Goal: Task Accomplishment & Management: Manage account settings

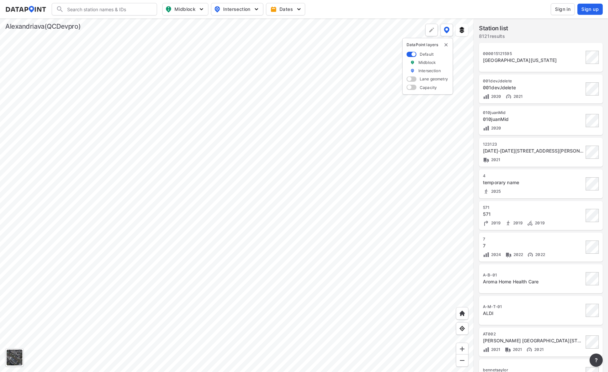
click at [98, 7] on input "Search" at bounding box center [108, 9] width 89 height 11
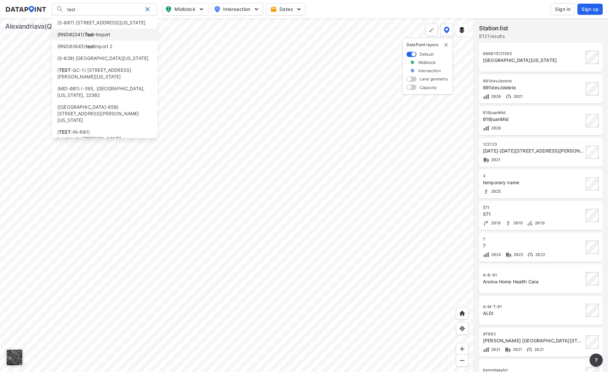
click at [86, 37] on strong "Test" at bounding box center [90, 35] width 10 height 6
type input "(RND02241) Test-Import"
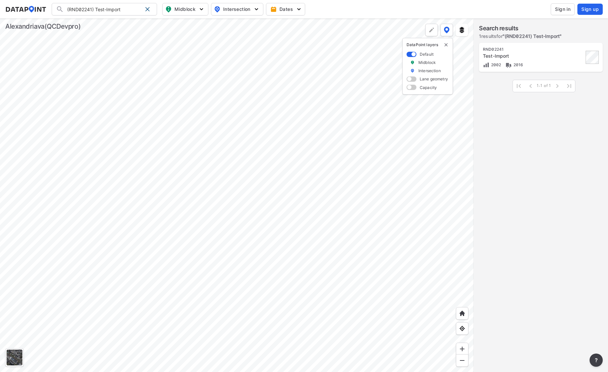
click at [515, 62] on div "2016" at bounding box center [515, 64] width 18 height 5
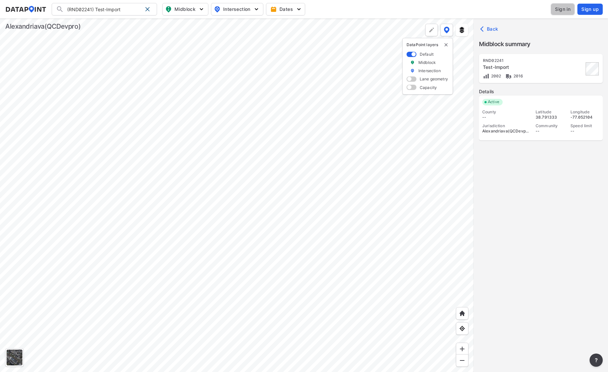
click at [566, 12] on span "Sign in" at bounding box center [562, 9] width 15 height 7
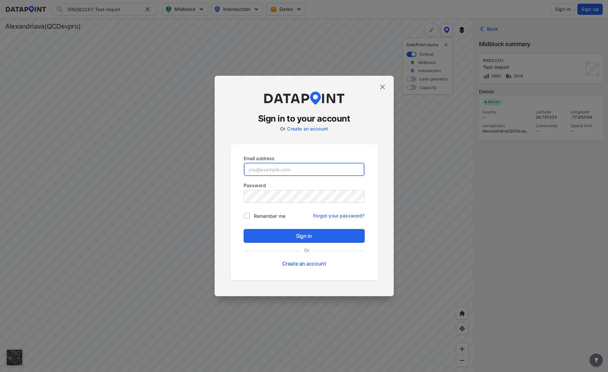
type input "alexaadmin@yopmail.com"
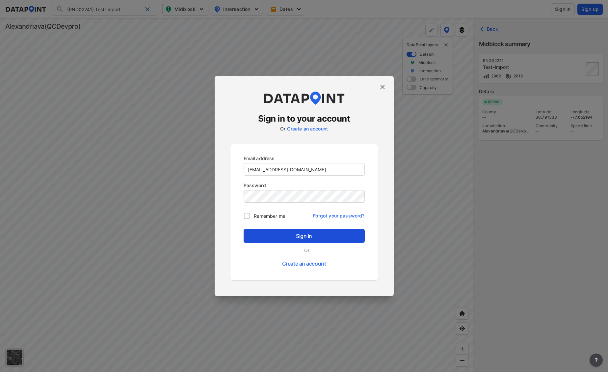
click at [284, 235] on span "Sign in" at bounding box center [304, 236] width 111 height 8
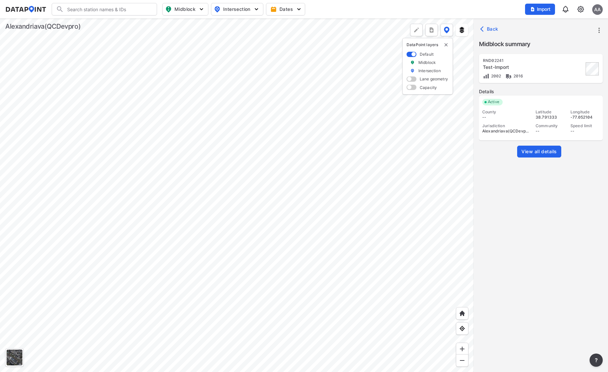
click at [542, 152] on span "View all details" at bounding box center [540, 151] width 36 height 7
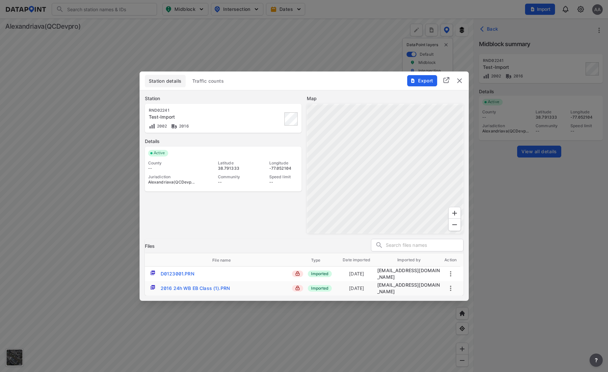
click at [451, 275] on icon "more" at bounding box center [450, 273] width 1 height 5
click at [467, 277] on li "Download" at bounding box center [476, 275] width 58 height 12
click at [243, 224] on div "Station RND02241 Test-Import 2002 2016 Details Active County -- Jurisdiction Al…" at bounding box center [223, 164] width 157 height 138
click at [460, 83] on img "delete" at bounding box center [460, 81] width 8 height 8
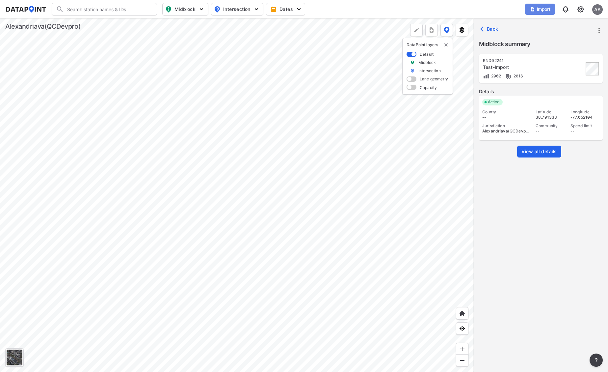
drag, startPoint x: 539, startPoint y: 13, endPoint x: 537, endPoint y: 20, distance: 7.9
click at [539, 13] on button "Import" at bounding box center [540, 9] width 30 height 11
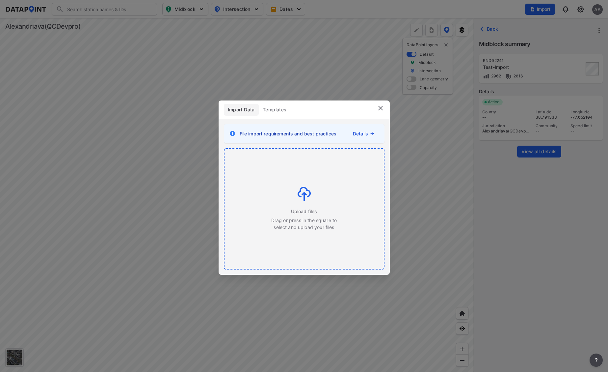
click at [302, 203] on div "Upload files Drag or press in the square to select and upload your files" at bounding box center [304, 209] width 67 height 44
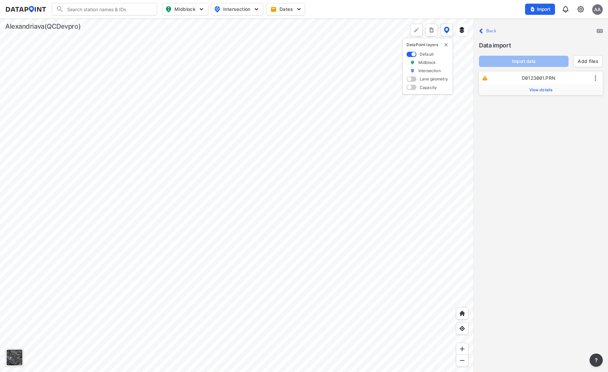
click at [543, 90] on span "View details" at bounding box center [541, 89] width 23 height 5
click at [538, 108] on input "text" at bounding box center [560, 107] width 68 height 11
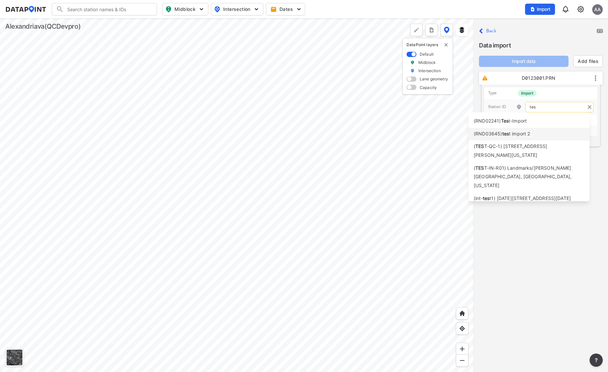
click at [511, 135] on span "t import 2" at bounding box center [519, 134] width 21 height 6
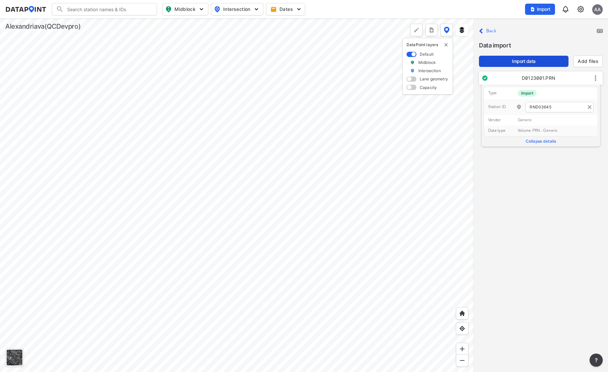
type input "RND03645"
click at [525, 61] on span "Import data" at bounding box center [523, 61] width 79 height 7
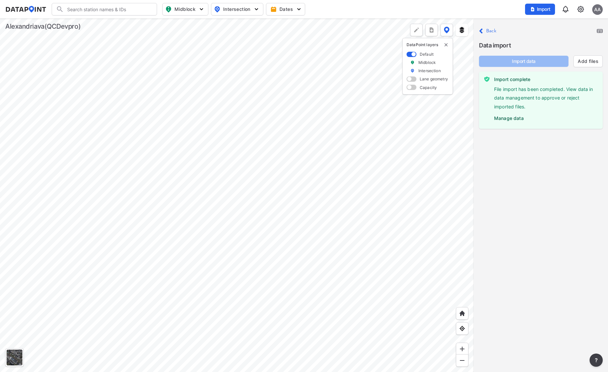
click at [511, 119] on label "Manage data" at bounding box center [545, 117] width 103 height 10
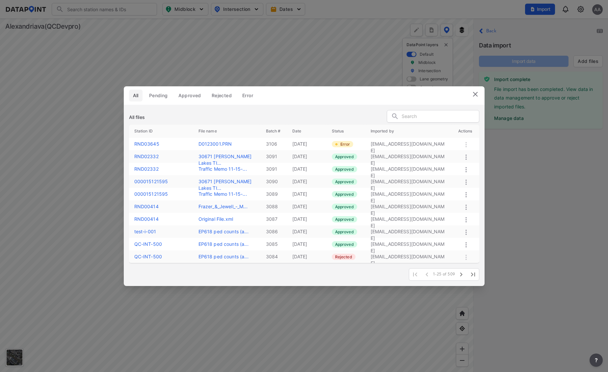
click at [315, 273] on div "1-25 of 509 1-25 of 509" at bounding box center [304, 272] width 350 height 18
click at [476, 94] on img at bounding box center [476, 94] width 8 height 8
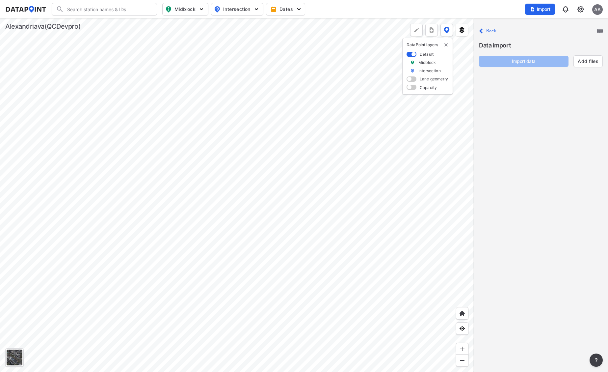
click at [553, 88] on div "Close Back Data import Import data Add files" at bounding box center [541, 194] width 134 height 353
click at [536, 8] on span "Import" at bounding box center [540, 9] width 22 height 7
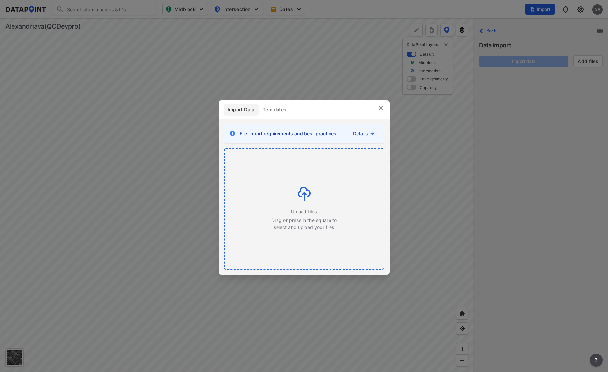
click at [302, 195] on img at bounding box center [304, 194] width 13 height 14
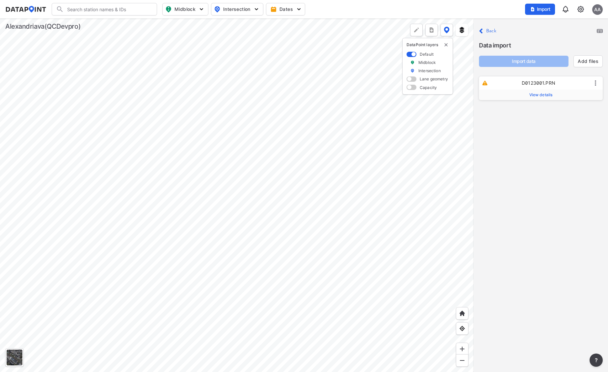
click at [543, 98] on label "View details" at bounding box center [541, 95] width 124 height 11
click at [535, 96] on span "View details" at bounding box center [541, 94] width 23 height 5
click at [544, 113] on input "text" at bounding box center [560, 112] width 68 height 11
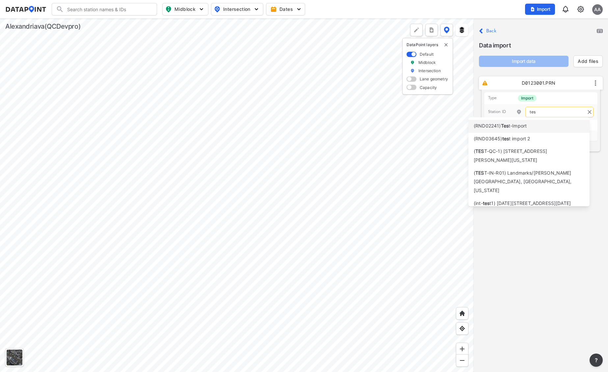
click at [510, 125] on span "t-Import" at bounding box center [518, 126] width 18 height 6
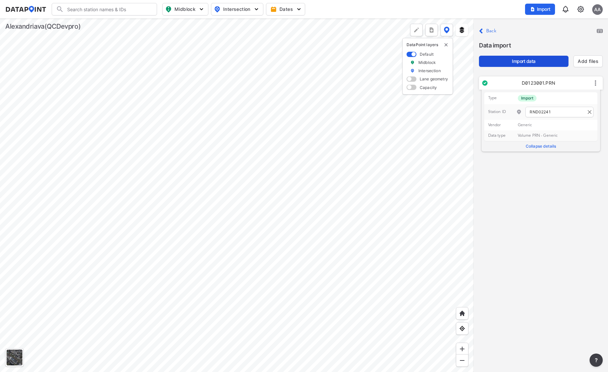
type input "RND02241"
click at [523, 63] on span "Import data" at bounding box center [523, 61] width 79 height 7
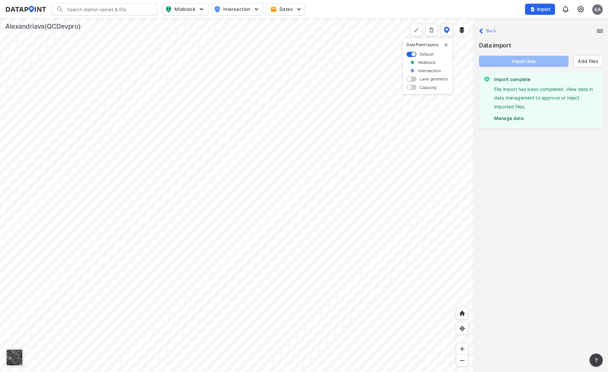
click at [515, 118] on label "Manage data" at bounding box center [545, 117] width 103 height 10
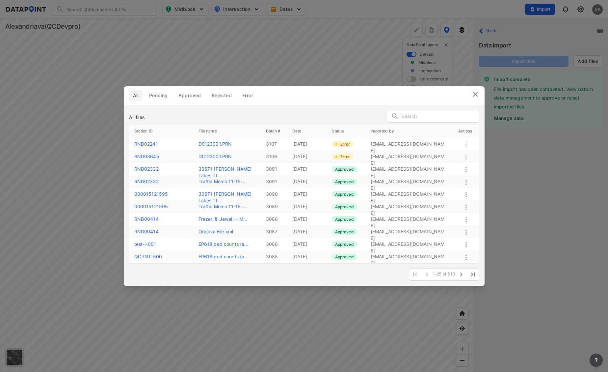
drag, startPoint x: 560, startPoint y: 137, endPoint x: 550, endPoint y: 120, distance: 20.1
click at [550, 120] on div "All Pending Approved Rejected Error All files Station ID File name Batch # Date…" at bounding box center [304, 186] width 608 height 372
click at [525, 62] on div "All Pending Approved Rejected Error All files Station ID File name Batch # Date…" at bounding box center [304, 186] width 608 height 372
click at [216, 169] on label "30671 Lino Lakes TI..." at bounding box center [225, 172] width 53 height 12
click at [475, 94] on img at bounding box center [476, 94] width 8 height 8
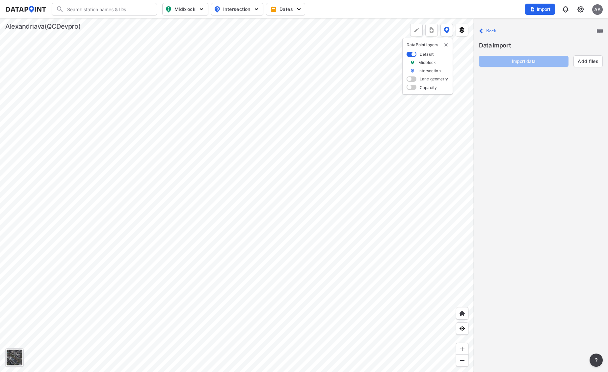
click at [232, 255] on div at bounding box center [237, 194] width 474 height 353
click at [237, 12] on span "Intersection" at bounding box center [236, 9] width 45 height 8
click at [130, 9] on input "Search" at bounding box center [108, 9] width 89 height 11
click at [480, 30] on icon "Close" at bounding box center [481, 31] width 4 height 8
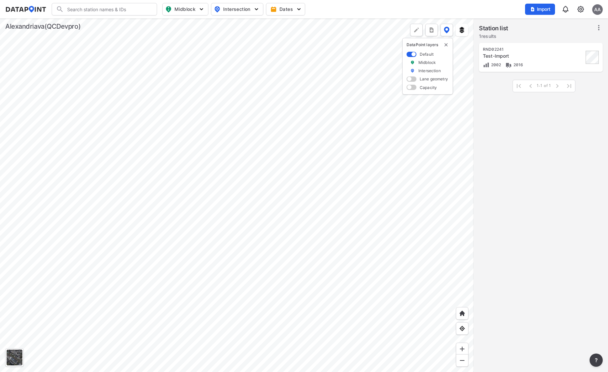
click at [200, 9] on img "button" at bounding box center [201, 9] width 7 height 7
click at [149, 24] on input "Volume count" at bounding box center [148, 24] width 7 height 7
checkbox input "true"
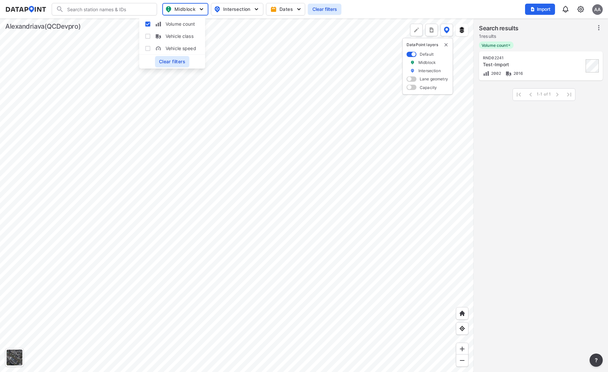
click at [169, 61] on span "Clear filters" at bounding box center [172, 61] width 26 height 7
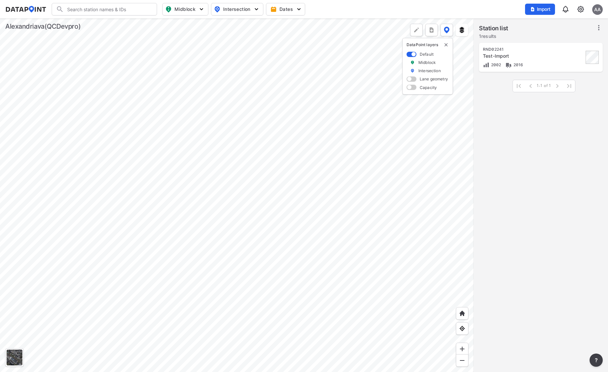
click at [240, 10] on span "Intersection" at bounding box center [236, 9] width 45 height 8
click at [285, 13] on span "Dates" at bounding box center [286, 9] width 29 height 7
click at [526, 126] on div "RND02241 Test-Import 2002 2016 1-1 of 1 1-1 of 1" at bounding box center [541, 208] width 134 height 334
click at [89, 11] on input "Search" at bounding box center [108, 9] width 89 height 11
click at [28, 13] on div "Search Please enter a search term. Midblock Intersection Dates Import AA" at bounding box center [304, 9] width 598 height 13
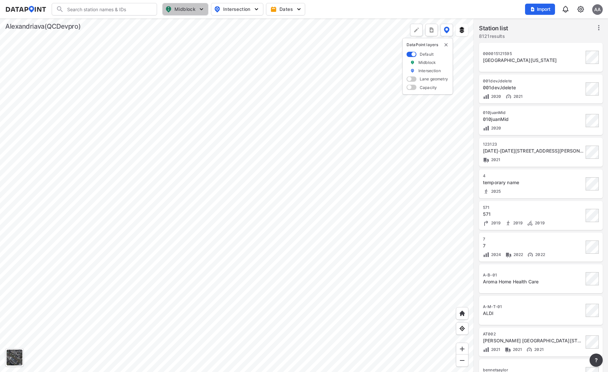
click at [196, 12] on span "Midblock" at bounding box center [184, 9] width 39 height 8
click at [148, 24] on input "Volume count" at bounding box center [148, 24] width 7 height 7
checkbox input "true"
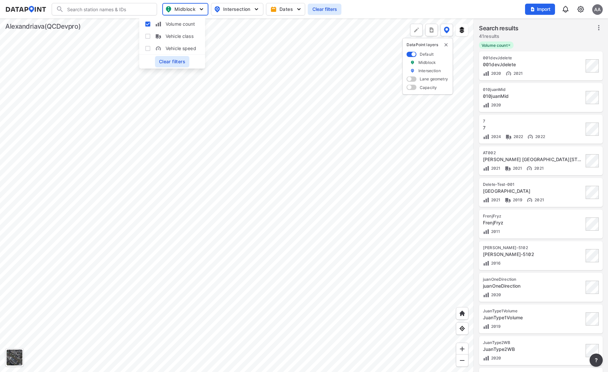
click at [242, 203] on div at bounding box center [237, 194] width 474 height 353
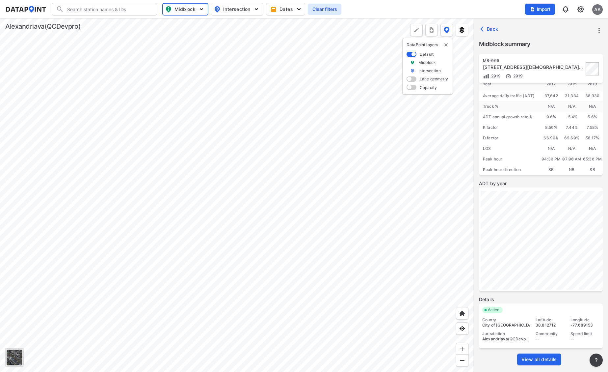
scroll to position [25, 0]
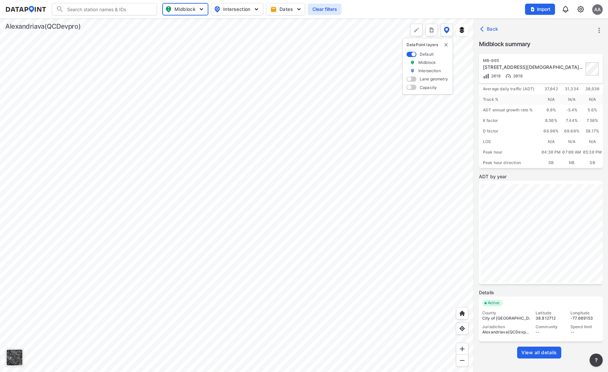
click at [536, 352] on span "View all details" at bounding box center [540, 352] width 36 height 7
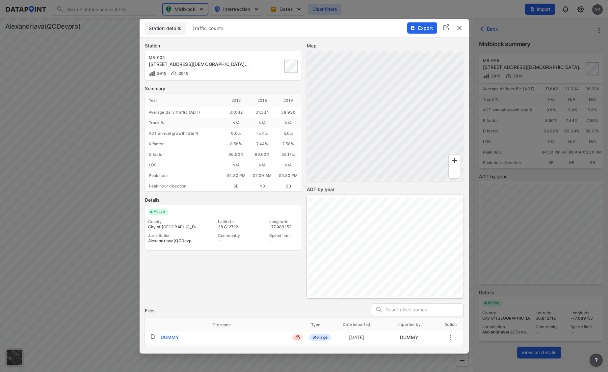
click at [460, 28] on img "delete" at bounding box center [460, 28] width 8 height 8
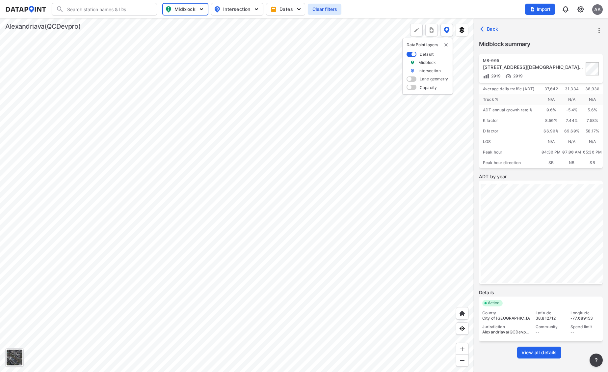
click at [327, 96] on div at bounding box center [237, 194] width 474 height 353
click at [533, 352] on span "View all details" at bounding box center [540, 352] width 36 height 7
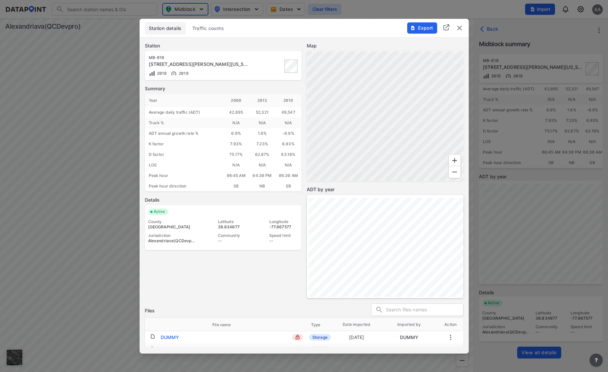
click at [459, 30] on img "delete" at bounding box center [460, 28] width 8 height 8
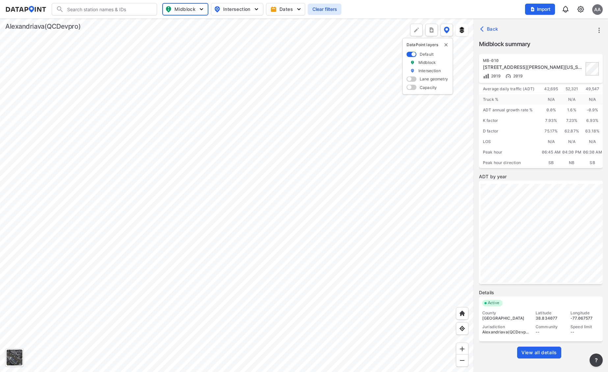
click at [535, 11] on img "button" at bounding box center [532, 9] width 5 height 5
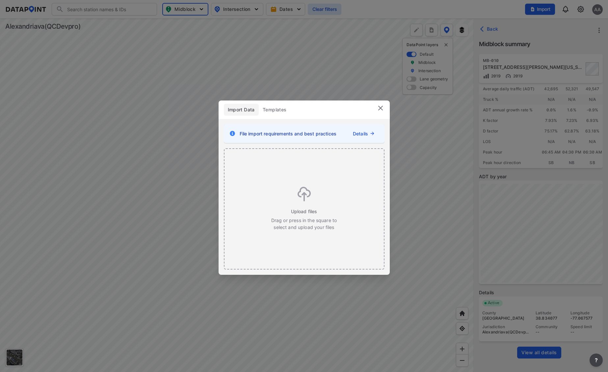
click at [283, 113] on button "Templates" at bounding box center [275, 110] width 32 height 12
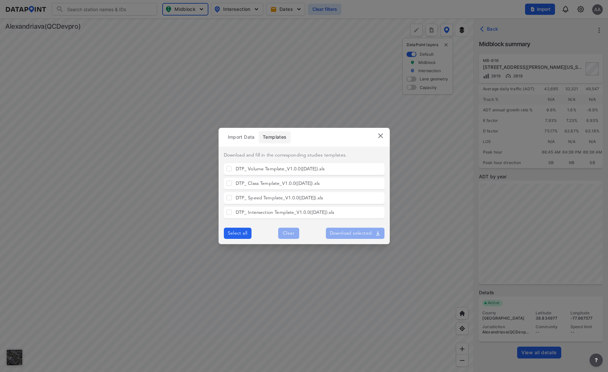
click at [381, 135] on img at bounding box center [381, 136] width 8 height 8
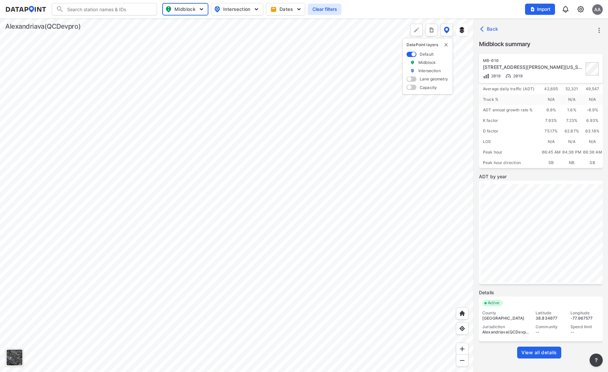
click at [536, 353] on span "View all details" at bounding box center [540, 352] width 36 height 7
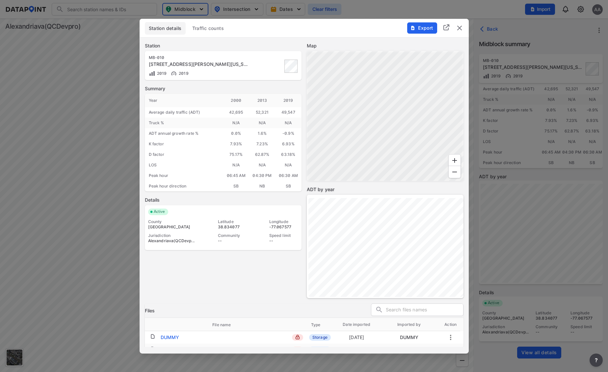
click at [207, 28] on span "Traffic counts" at bounding box center [208, 28] width 32 height 7
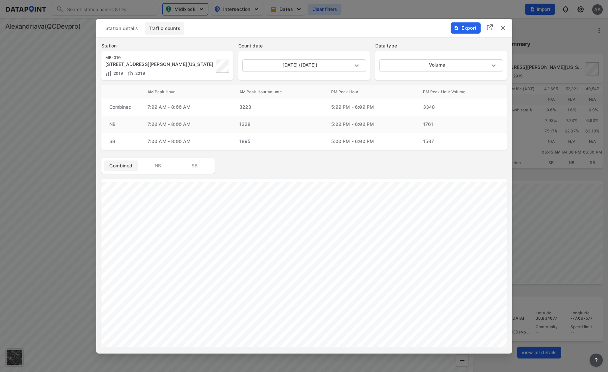
click at [502, 29] on img "delete" at bounding box center [503, 28] width 8 height 8
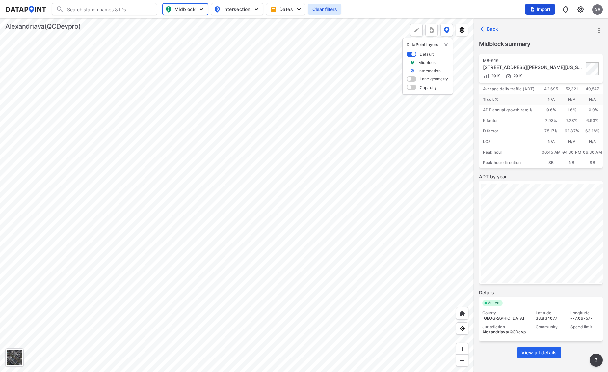
click at [541, 9] on span "Import" at bounding box center [540, 9] width 22 height 7
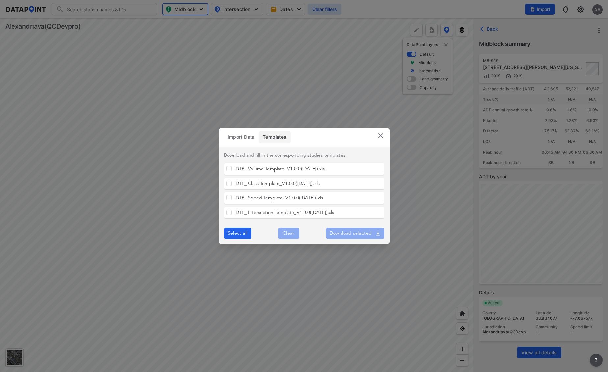
click at [241, 139] on span "Import Data" at bounding box center [241, 137] width 27 height 7
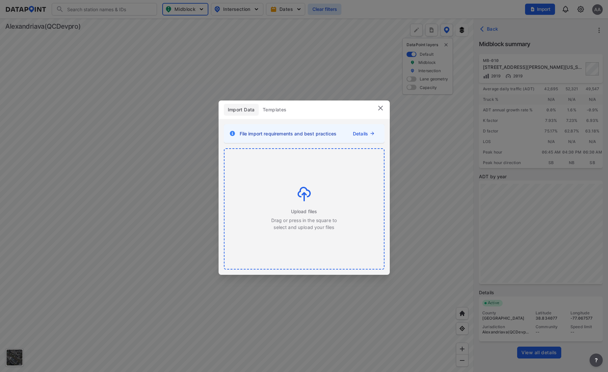
click at [305, 198] on img at bounding box center [304, 194] width 13 height 14
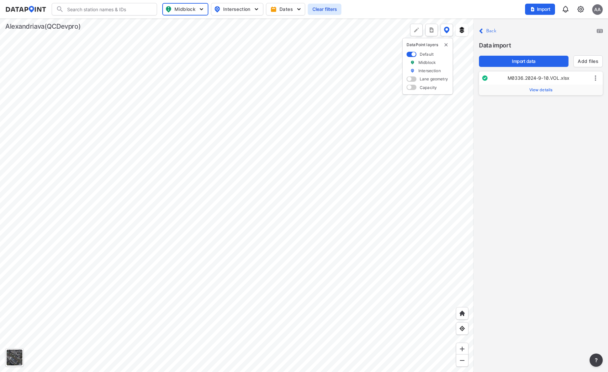
click at [540, 88] on span "View details" at bounding box center [541, 89] width 23 height 5
click at [544, 169] on div "Close Back Data import Import data Add files M0336.2024-9-10.VOL.xlsx Type Impo…" at bounding box center [541, 194] width 134 height 353
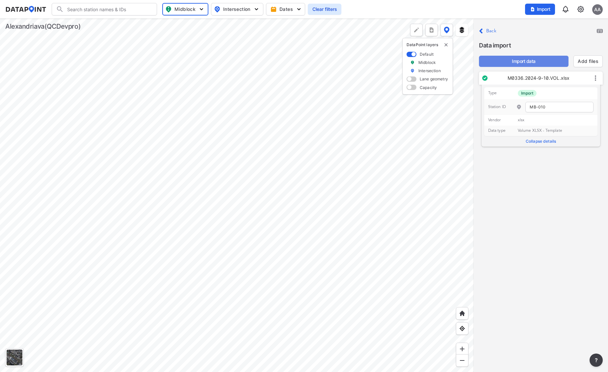
click at [530, 61] on span "Import data" at bounding box center [523, 61] width 79 height 7
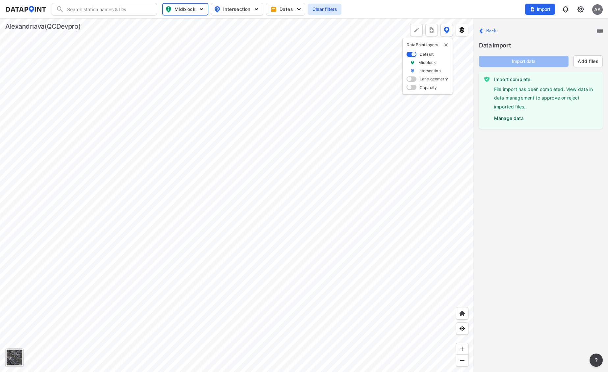
click at [510, 119] on label "Manage data" at bounding box center [545, 117] width 103 height 10
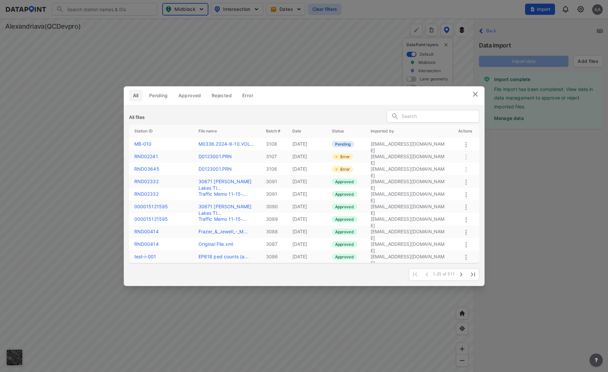
click at [343, 144] on label "Pending" at bounding box center [343, 144] width 22 height 6
click at [465, 144] on icon at bounding box center [466, 145] width 8 height 8
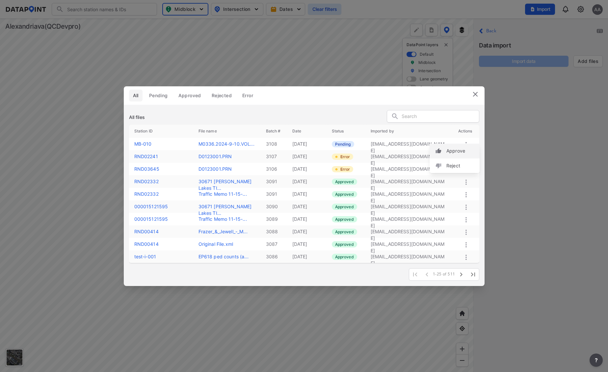
click at [451, 152] on label "Approve" at bounding box center [456, 151] width 19 height 7
click at [476, 93] on img at bounding box center [476, 94] width 8 height 8
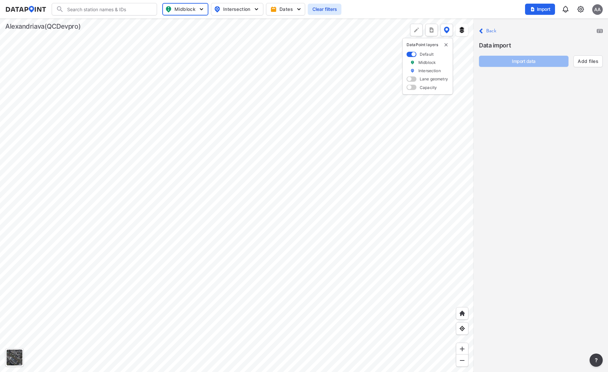
click at [312, 143] on div at bounding box center [237, 194] width 474 height 353
click at [484, 33] on p "Close Back" at bounding box center [487, 31] width 17 height 9
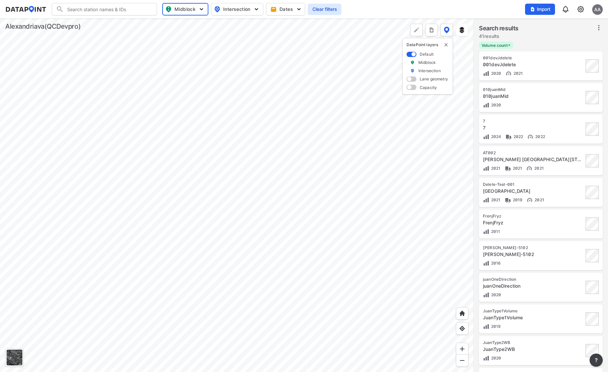
click at [107, 10] on input "Search" at bounding box center [108, 9] width 89 height 11
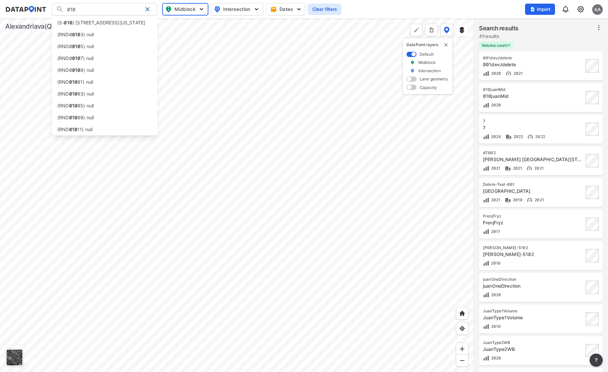
drag, startPoint x: 82, startPoint y: 11, endPoint x: 43, endPoint y: 10, distance: 38.6
click at [0, 0] on div "010 (S- 010 ) 5563 Trent Ct, Alexandria, Virginia, 22311 (RND0 010 3) null (RND…" at bounding box center [0, 0] width 0 height 0
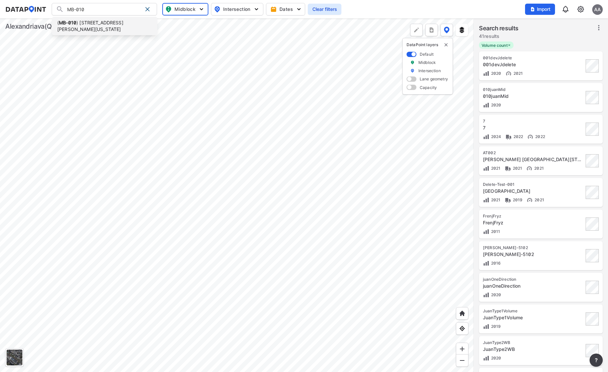
click at [105, 24] on li "( MB-010 ) 3110 Russell Rd, Alexandria, Virginia, 22305" at bounding box center [104, 26] width 105 height 18
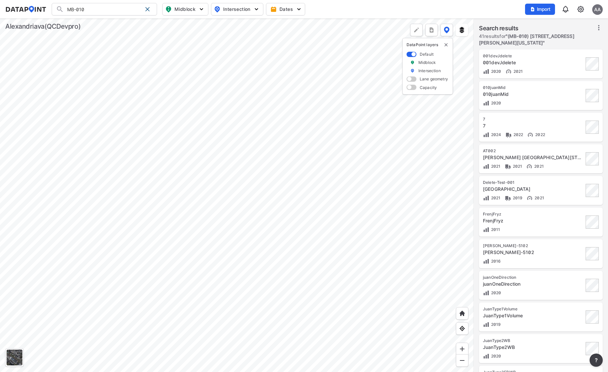
type input "(MB-010) 3110 Russell Rd, Alexandria, Virginia, 22305"
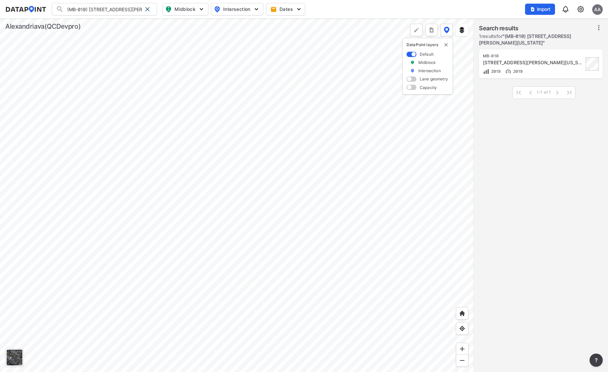
click at [537, 62] on div "3110 Russell Rd, Alexandria, Virginia, 22305" at bounding box center [533, 62] width 101 height 7
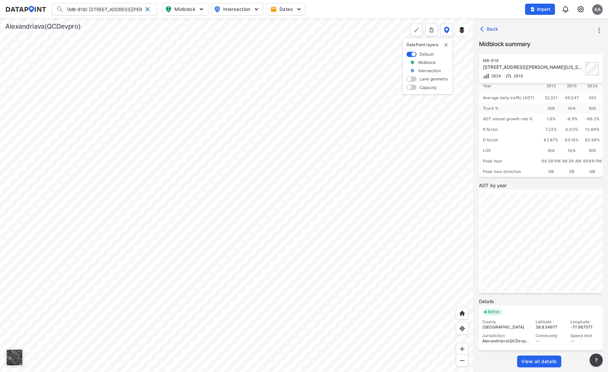
scroll to position [25, 0]
